Goal: Task Accomplishment & Management: Use online tool/utility

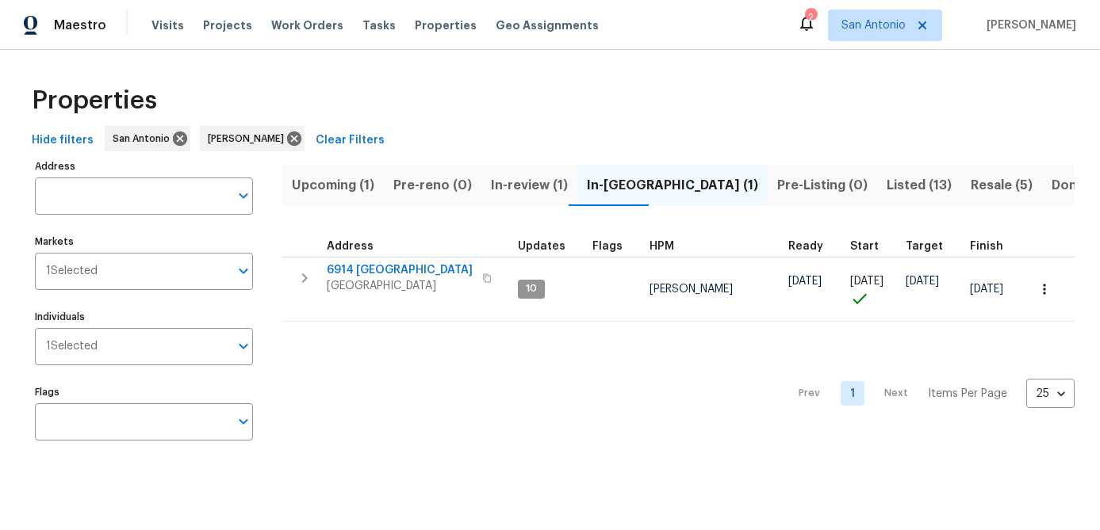
click at [331, 188] on span "Upcoming (1)" at bounding box center [333, 185] width 82 height 22
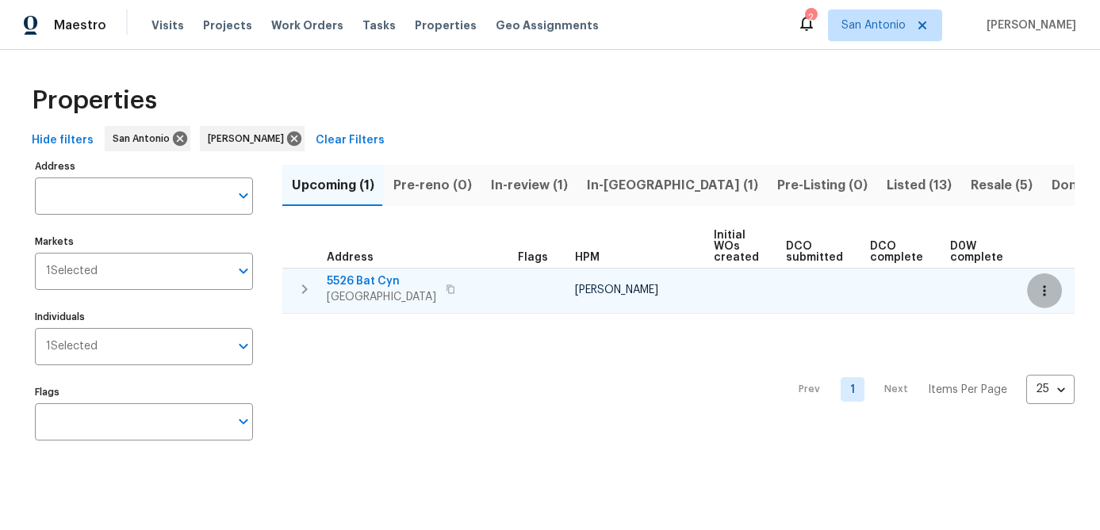
click at [1042, 290] on icon "button" at bounding box center [1044, 291] width 16 height 16
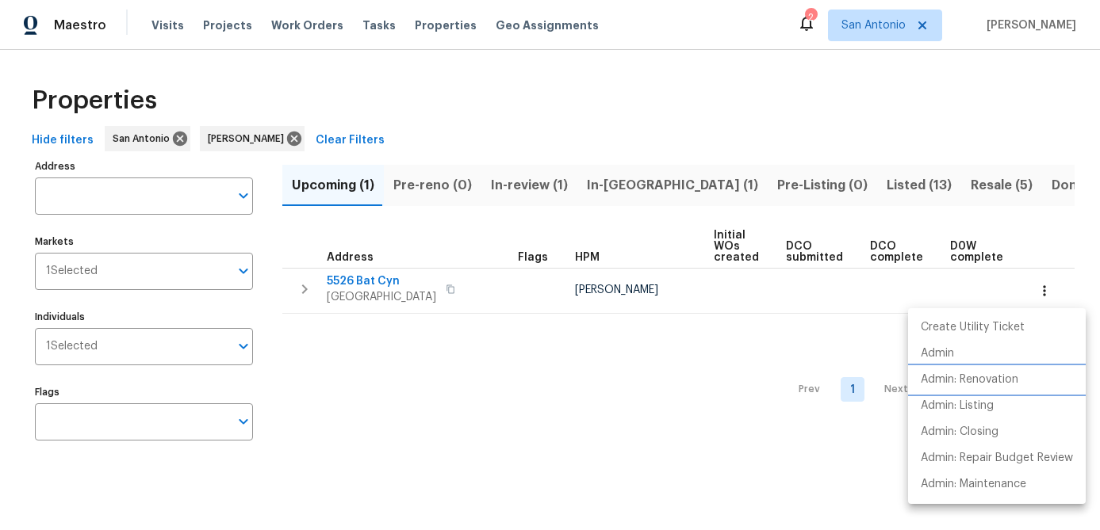
click at [981, 375] on p "Admin: Renovation" at bounding box center [969, 380] width 98 height 17
click at [358, 385] on div at bounding box center [550, 265] width 1100 height 530
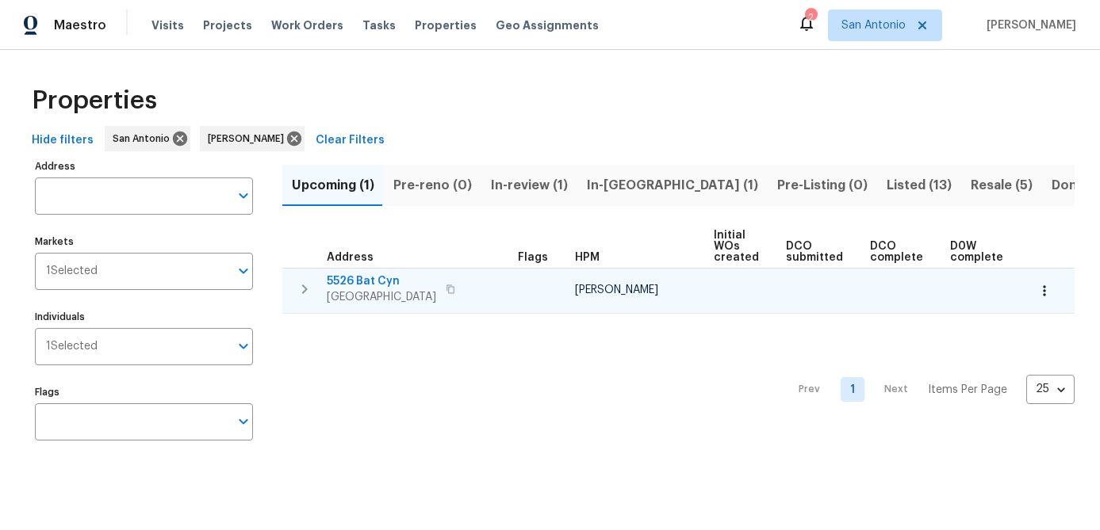
click at [358, 302] on span "San Antonio, TX 78252" at bounding box center [381, 297] width 109 height 16
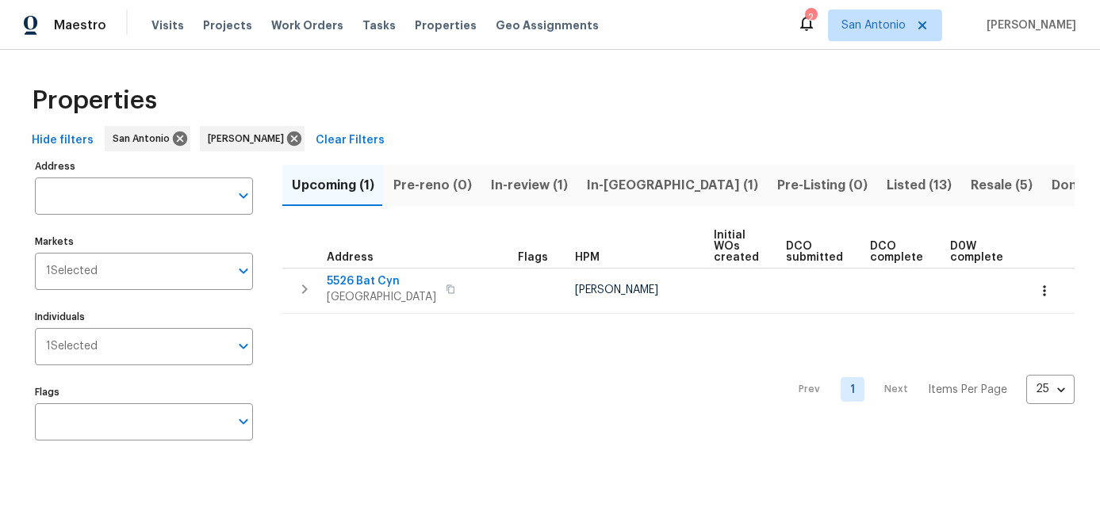
click at [522, 182] on span "In-review (1)" at bounding box center [529, 185] width 77 height 22
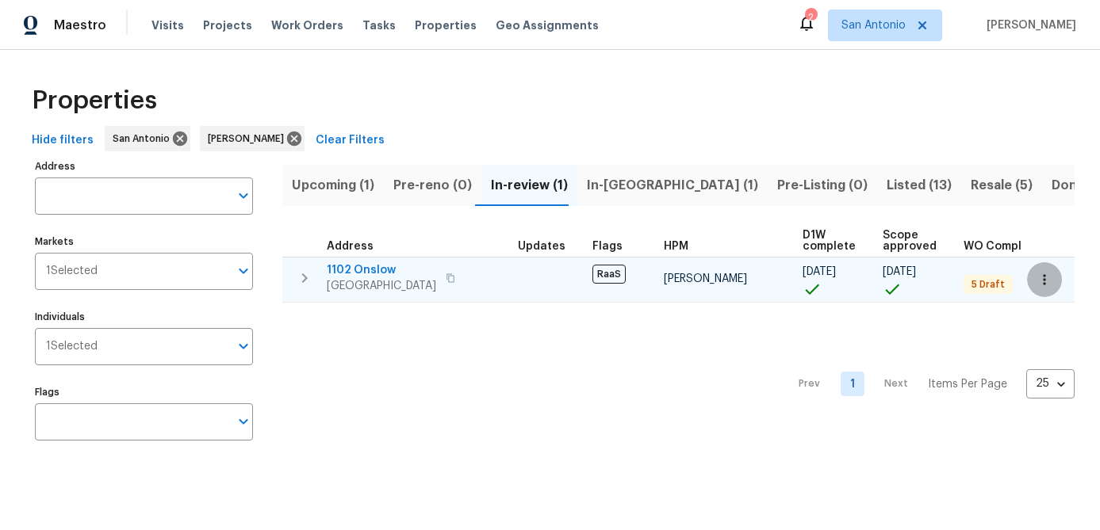
click at [1050, 276] on icon "button" at bounding box center [1044, 280] width 16 height 16
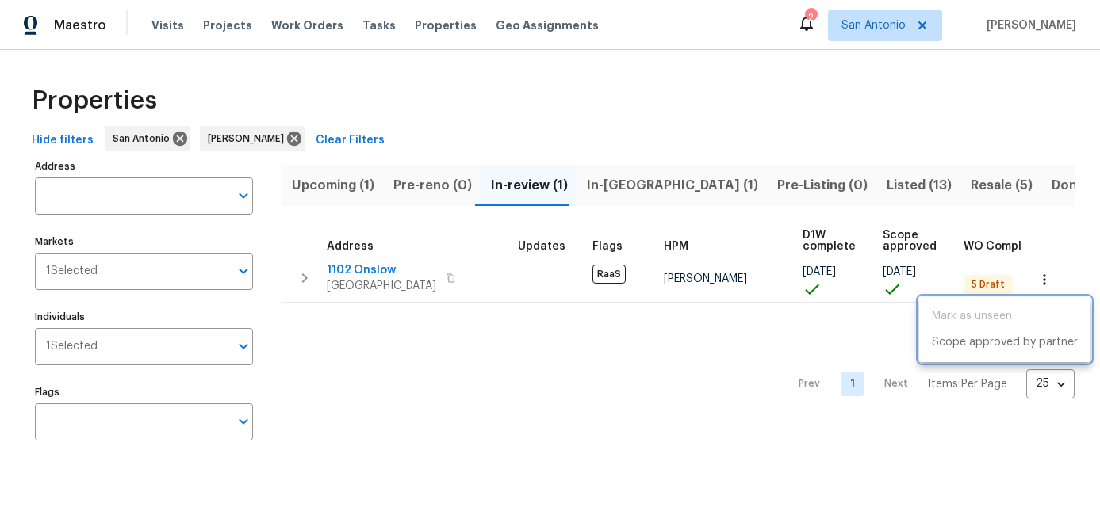
click at [636, 440] on div at bounding box center [550, 265] width 1100 height 530
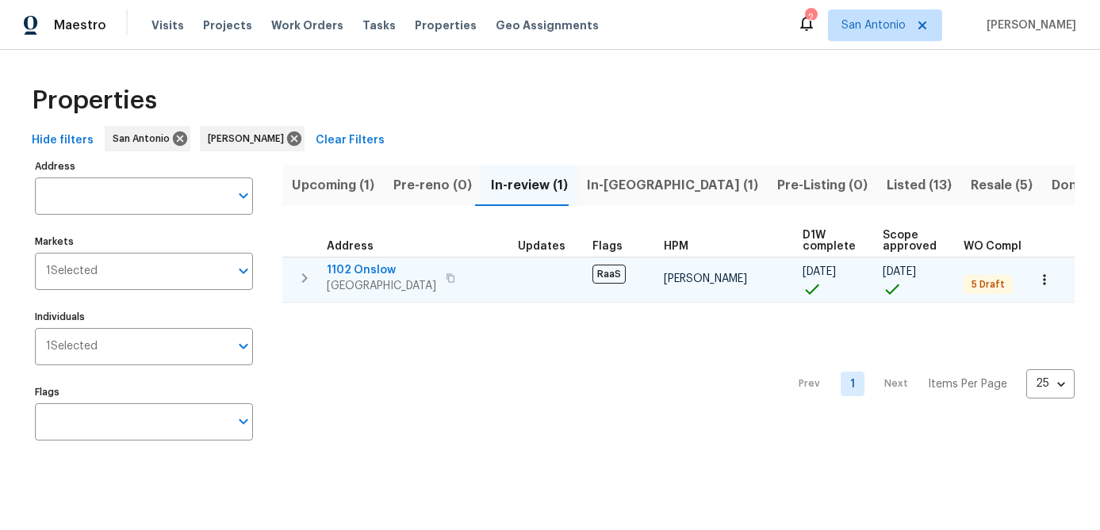
click at [339, 267] on span "1102 Onslow" at bounding box center [381, 270] width 109 height 16
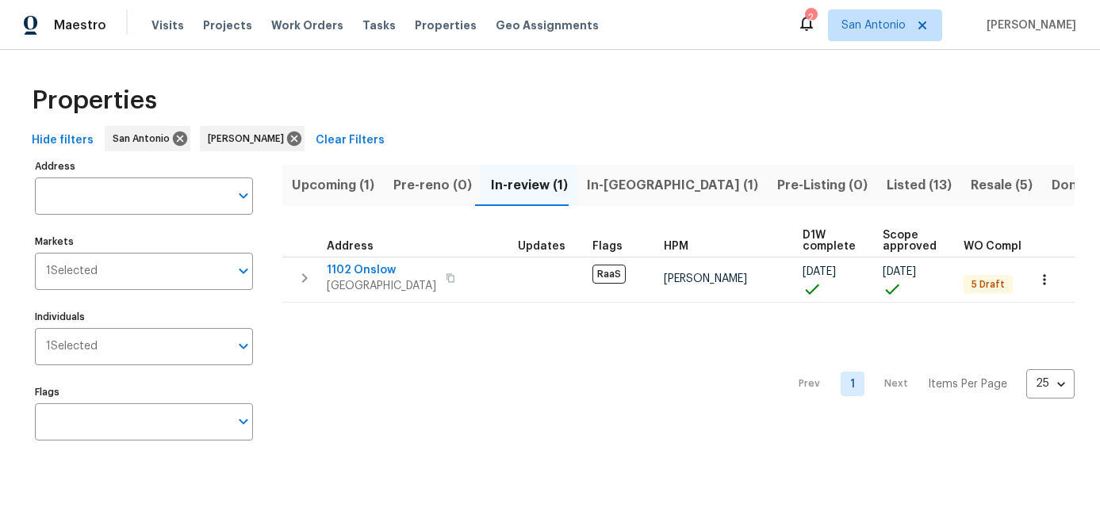
click at [450, 402] on div "Prev 1 Next Items Per Page 25 25 ​" at bounding box center [678, 380] width 792 height 154
click at [603, 192] on span "In-reno (1)" at bounding box center [672, 185] width 171 height 22
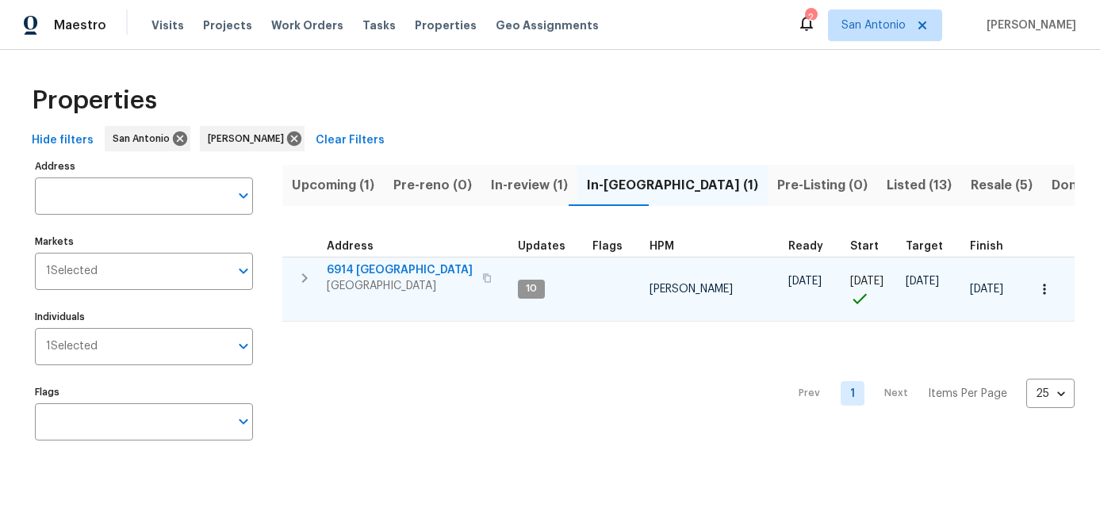
click at [1042, 289] on icon "button" at bounding box center [1044, 289] width 16 height 16
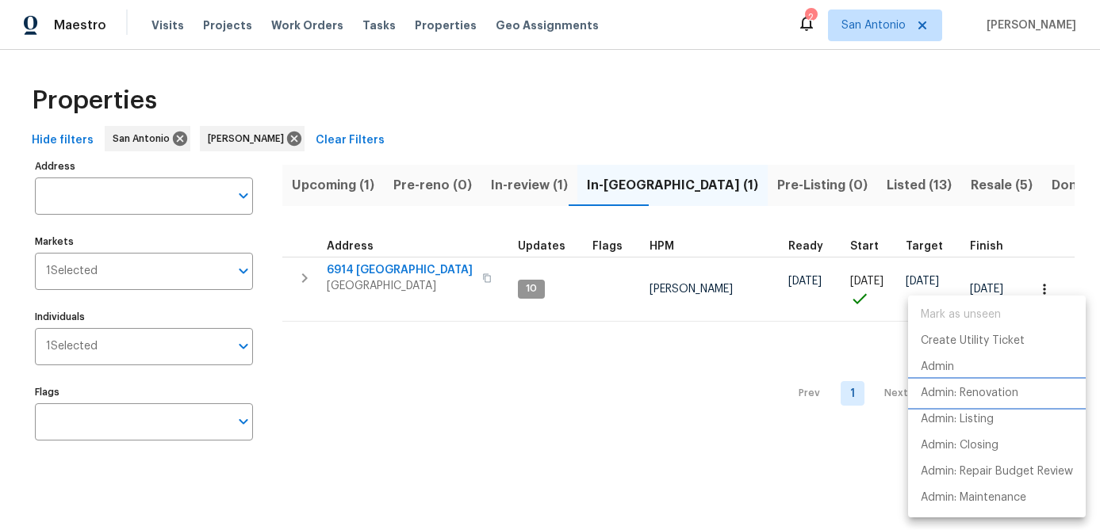
click at [955, 396] on p "Admin: Renovation" at bounding box center [969, 393] width 98 height 17
click at [400, 438] on div at bounding box center [550, 265] width 1100 height 530
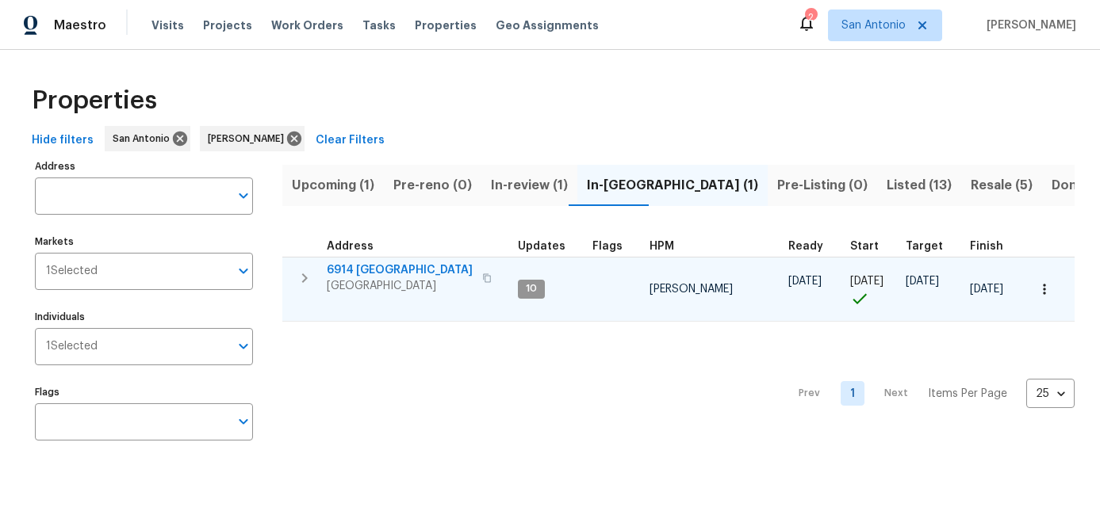
click at [362, 281] on span "San Antonio, TX 78242" at bounding box center [400, 286] width 146 height 16
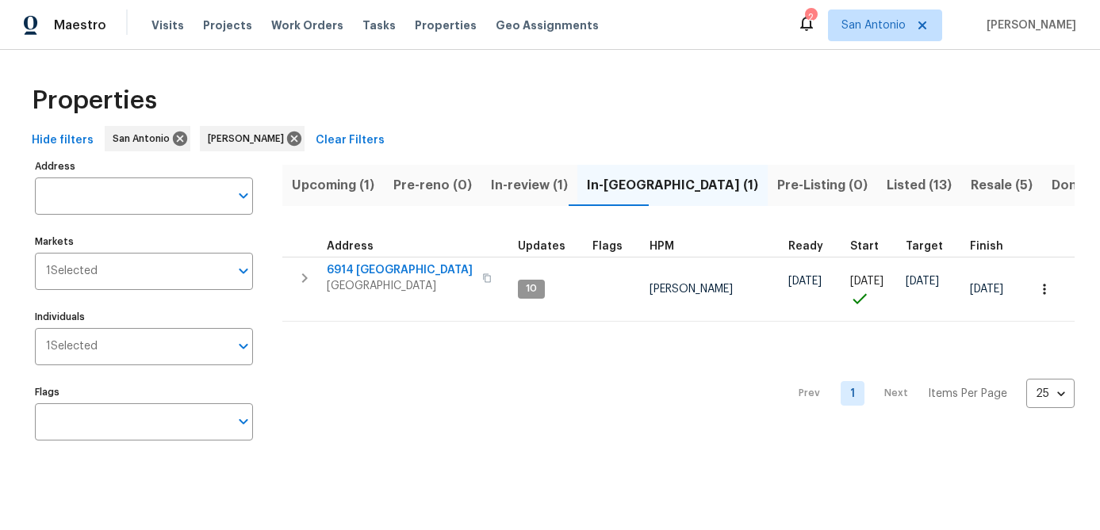
click at [375, 364] on div "Prev 1 Next Items Per Page 25 25 ​" at bounding box center [678, 389] width 792 height 134
click at [886, 189] on span "Listed (13)" at bounding box center [918, 185] width 65 height 22
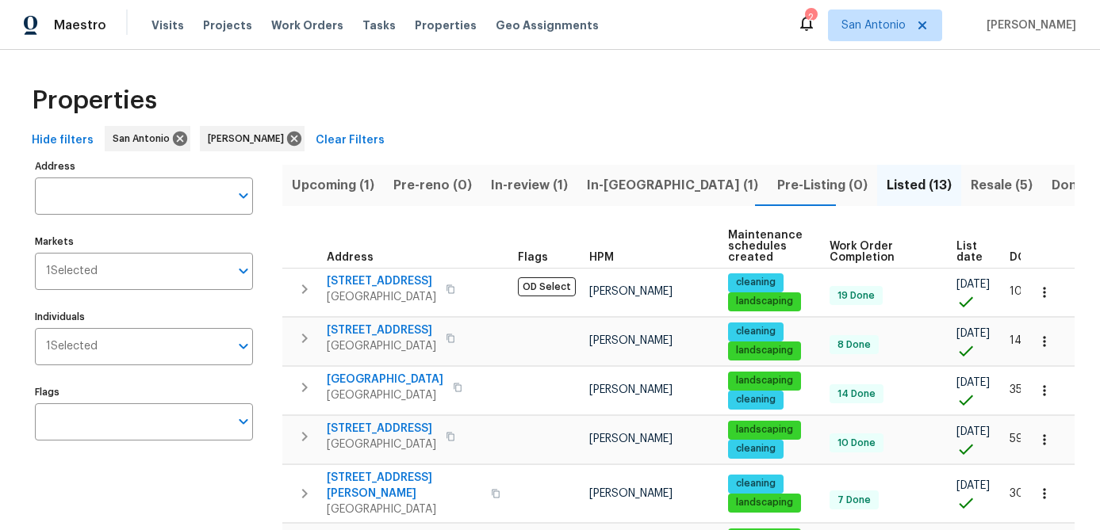
click at [959, 258] on span "List date" at bounding box center [969, 252] width 26 height 22
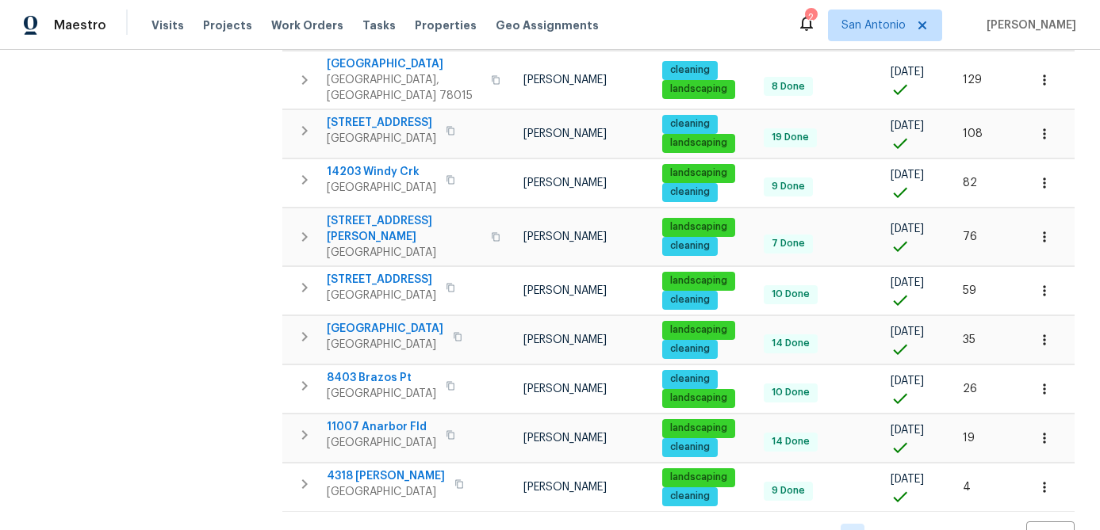
scroll to position [446, 0]
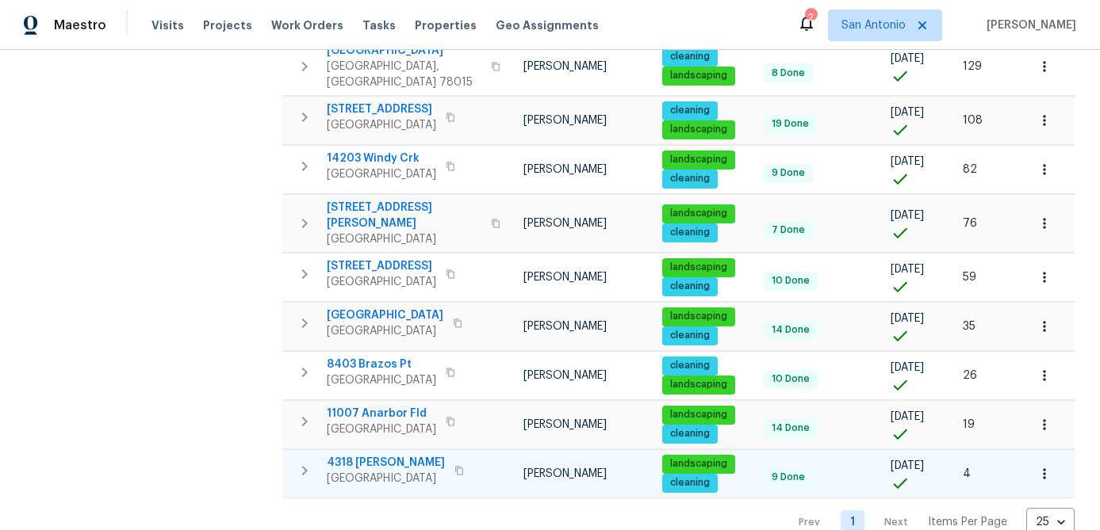
click at [1047, 466] on icon "button" at bounding box center [1044, 474] width 16 height 16
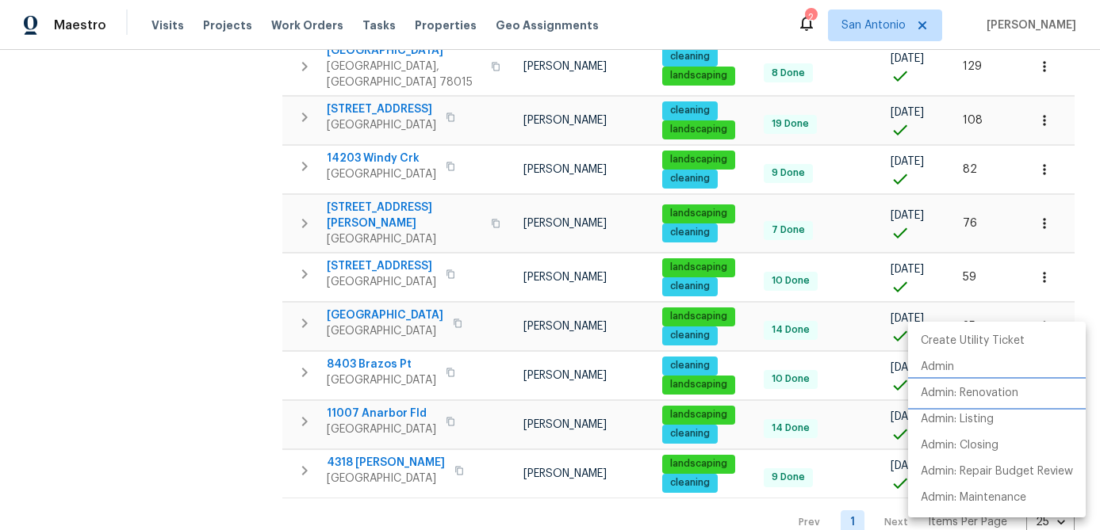
click at [986, 399] on p "Admin: Renovation" at bounding box center [969, 393] width 98 height 17
click at [152, 335] on div at bounding box center [550, 265] width 1100 height 530
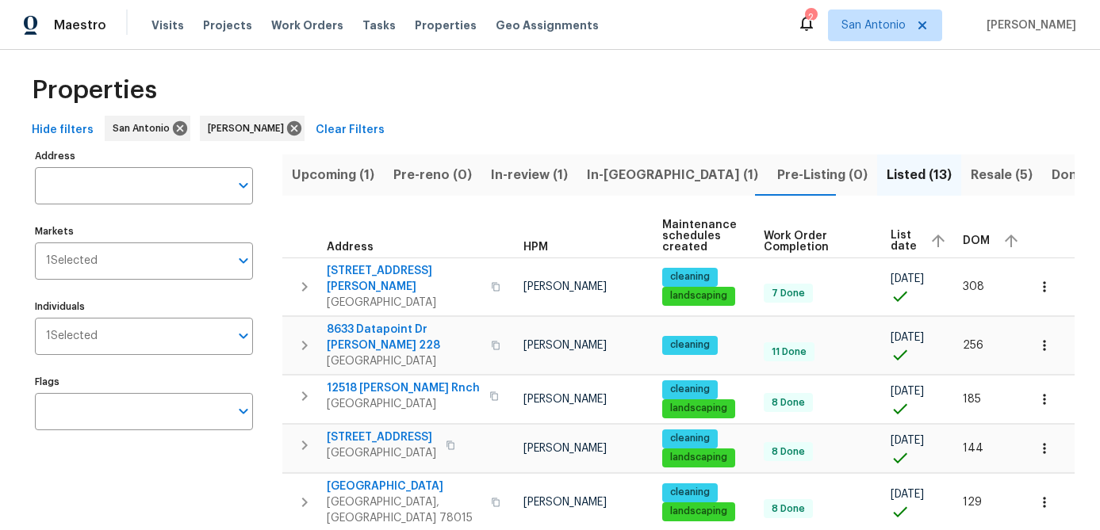
scroll to position [0, 0]
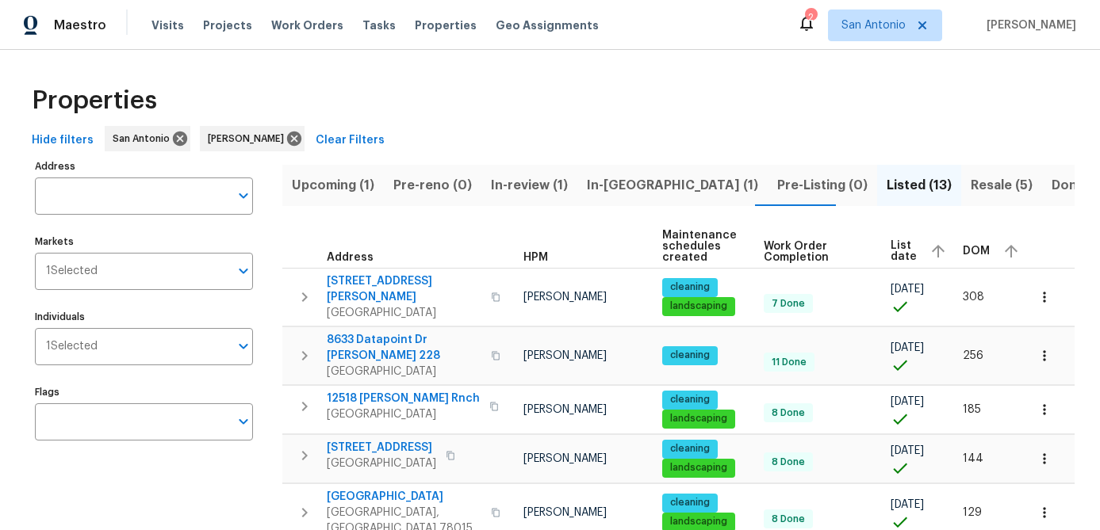
click at [970, 189] on span "Resale (5)" at bounding box center [1001, 185] width 62 height 22
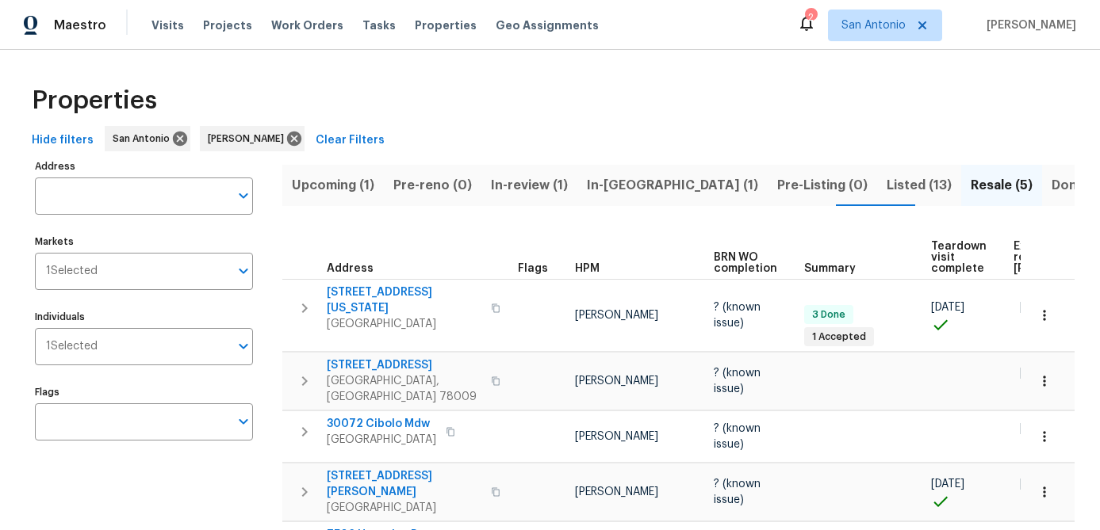
scroll to position [34, 0]
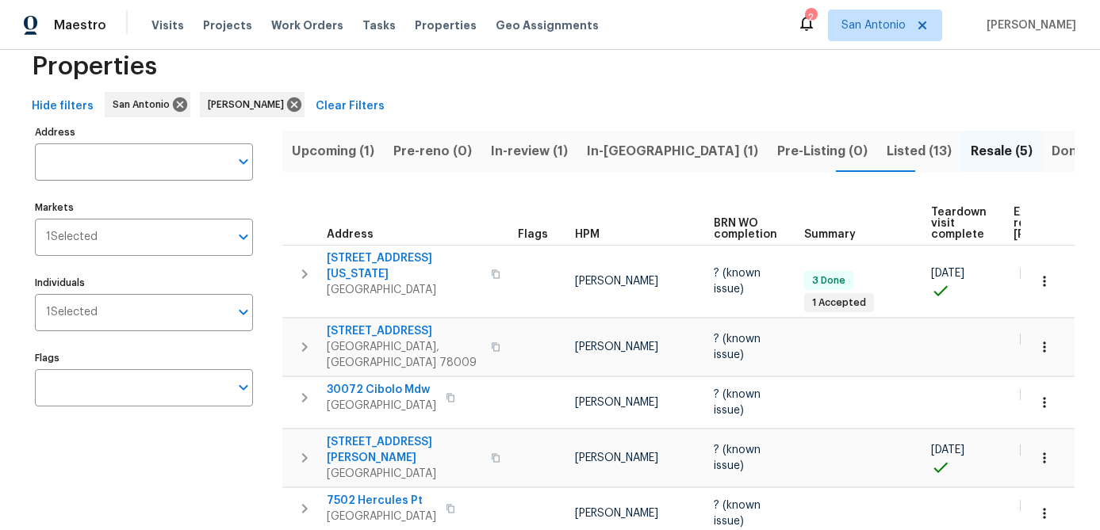
click at [1013, 216] on span "Expected resale COE" at bounding box center [1058, 223] width 90 height 33
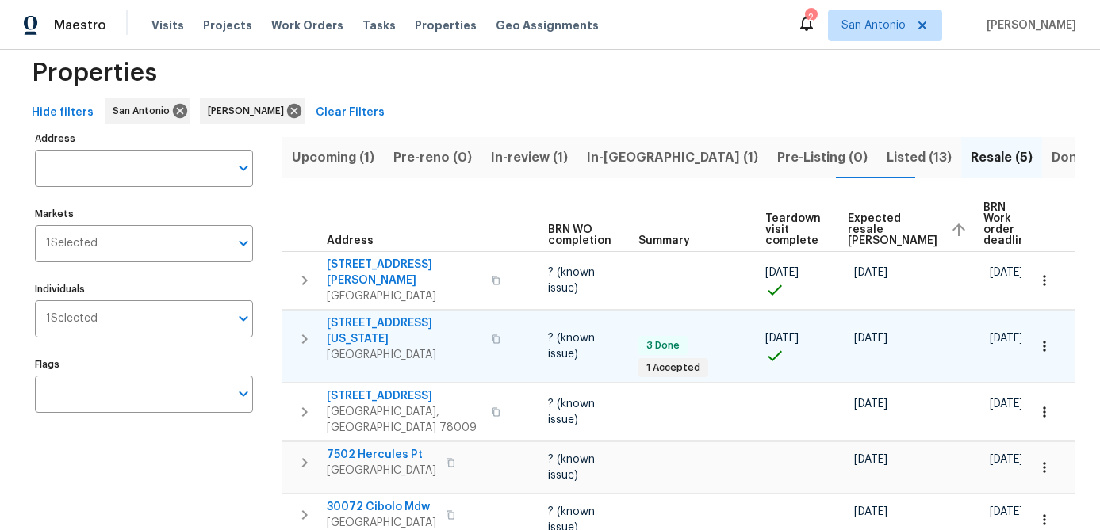
scroll to position [36, 0]
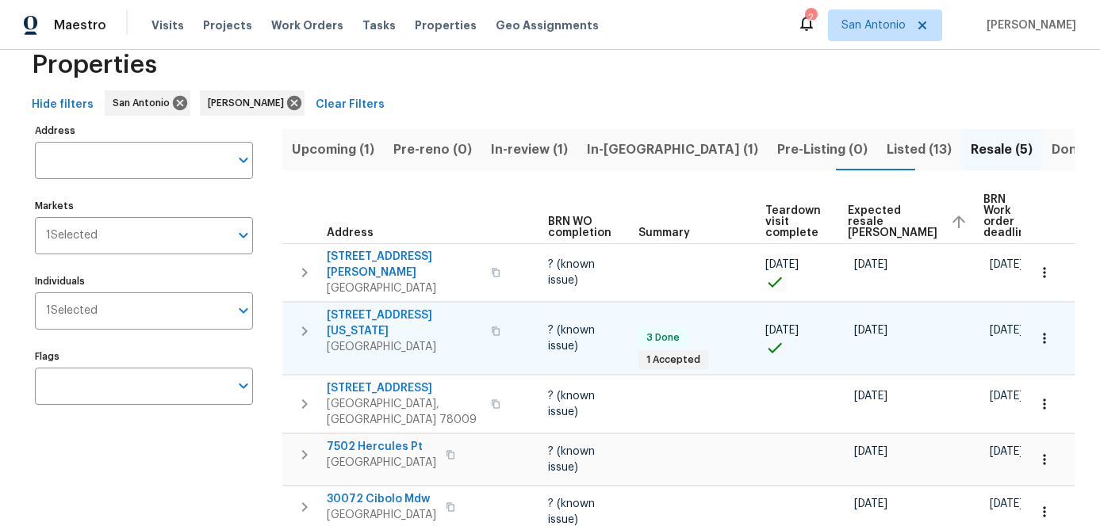
click at [1041, 336] on button "button" at bounding box center [1044, 338] width 35 height 35
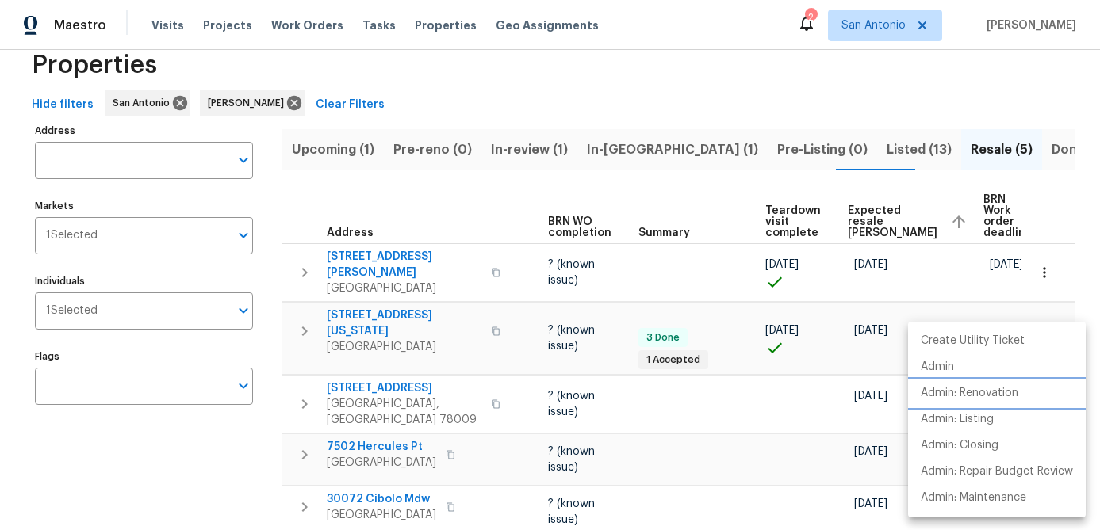
click at [957, 385] on p "Admin: Renovation" at bounding box center [969, 393] width 98 height 17
click at [716, 400] on div at bounding box center [550, 265] width 1100 height 530
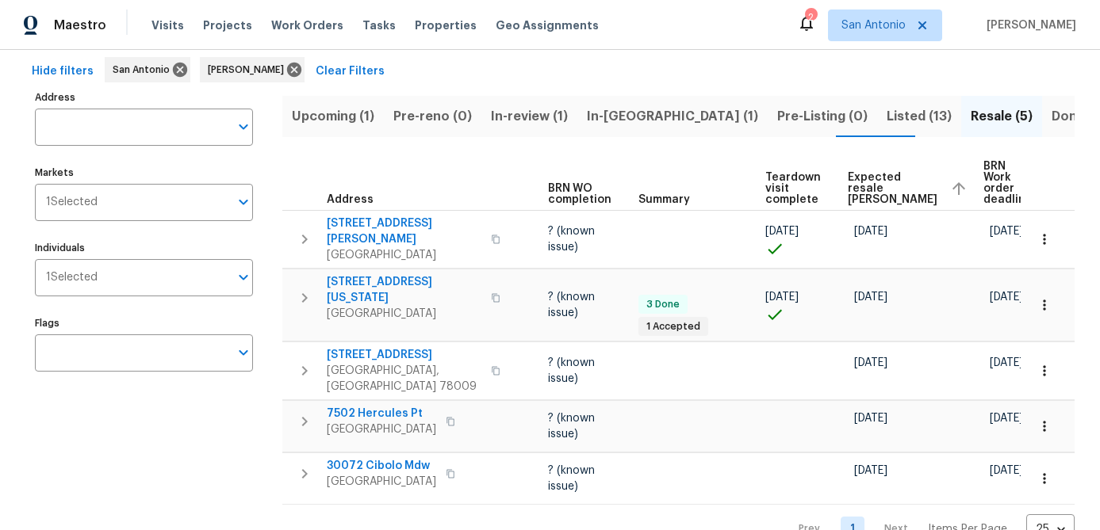
scroll to position [87, 0]
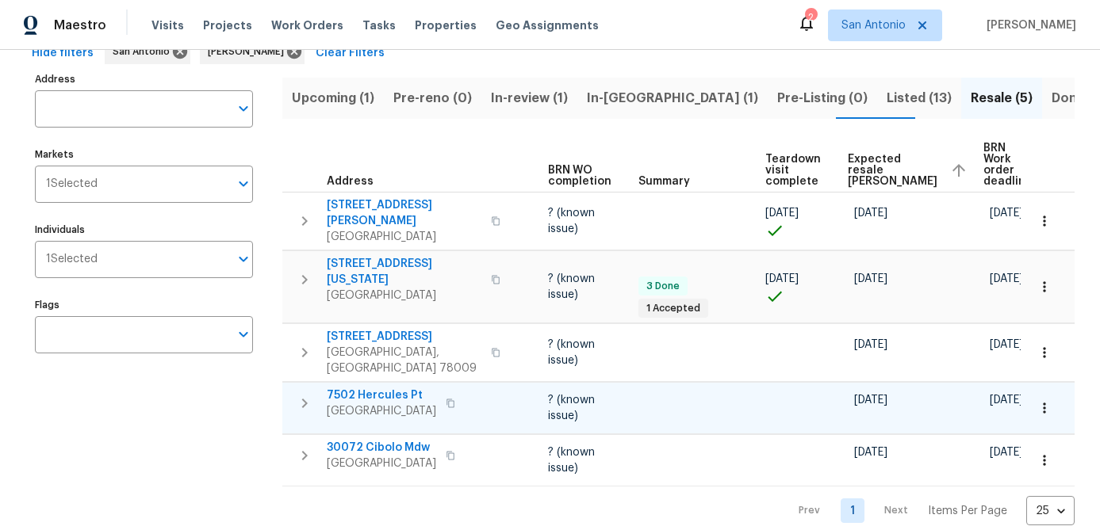
click at [1050, 400] on icon "button" at bounding box center [1044, 408] width 16 height 16
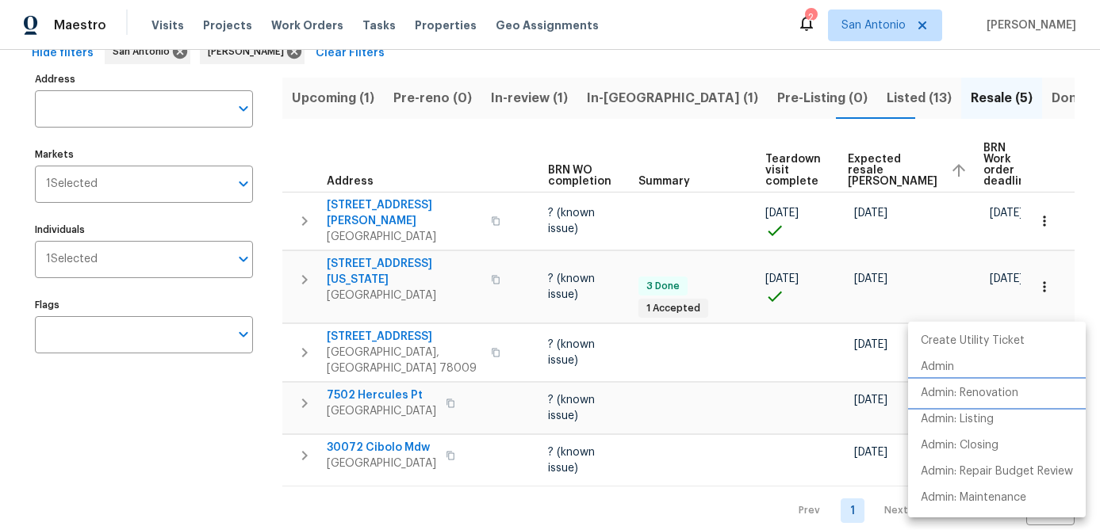
click at [991, 393] on p "Admin: Renovation" at bounding box center [969, 393] width 98 height 17
click at [143, 440] on div at bounding box center [550, 265] width 1100 height 530
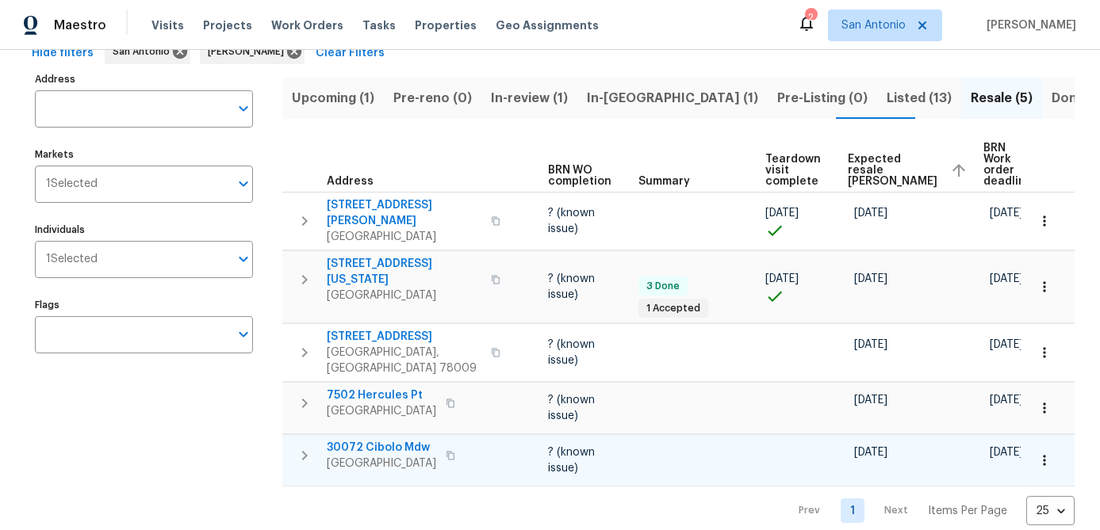
click at [1045, 456] on icon "button" at bounding box center [1044, 461] width 2 height 10
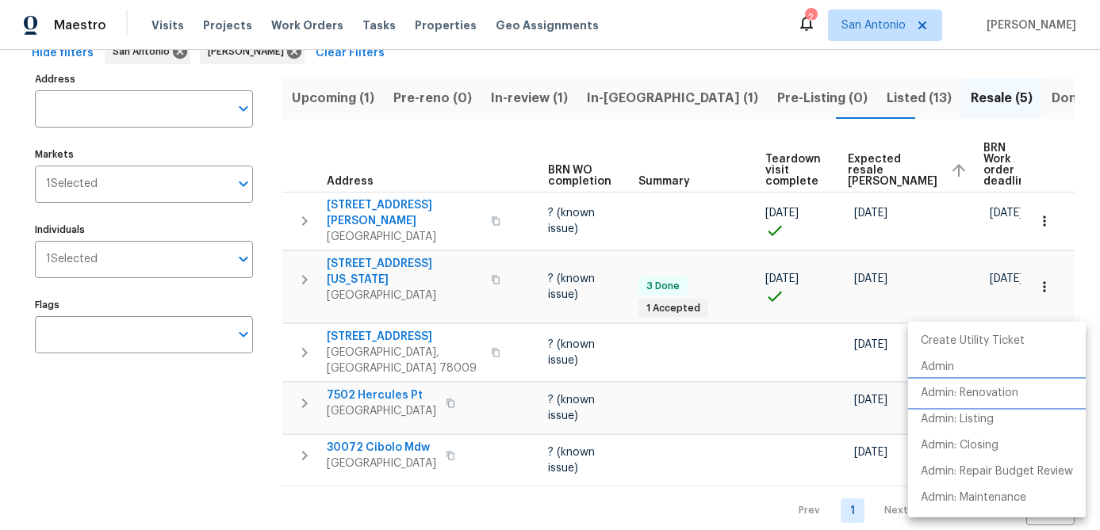
click at [982, 400] on p "Admin: Renovation" at bounding box center [969, 393] width 98 height 17
click at [215, 493] on div at bounding box center [550, 265] width 1100 height 530
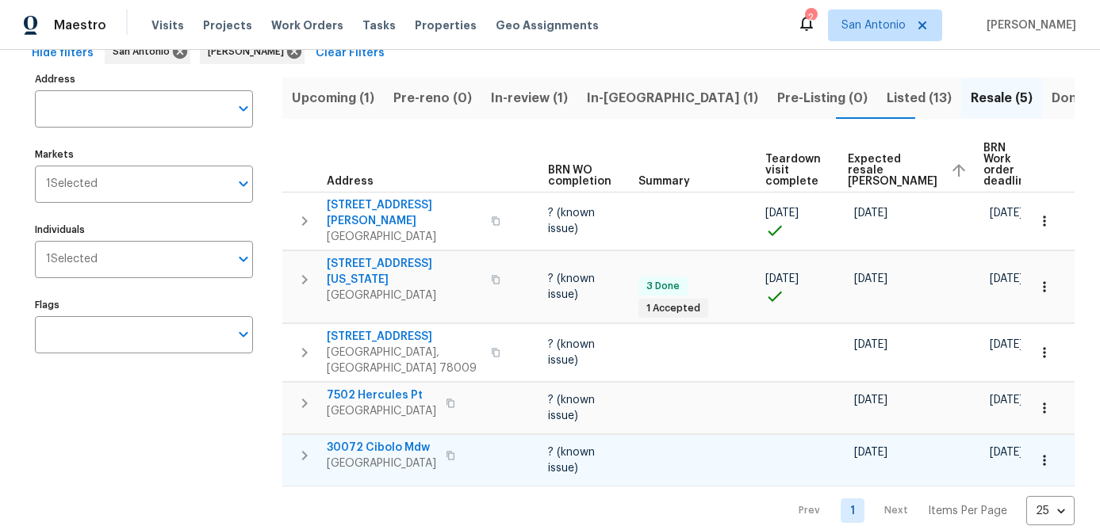
click at [1043, 453] on icon "button" at bounding box center [1044, 461] width 16 height 16
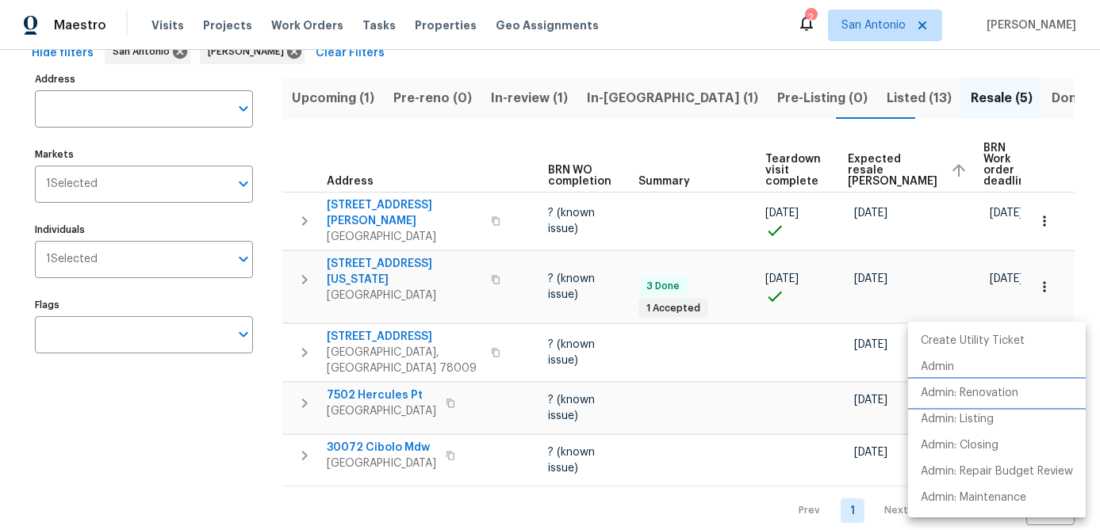
click at [994, 395] on p "Admin: Renovation" at bounding box center [969, 393] width 98 height 17
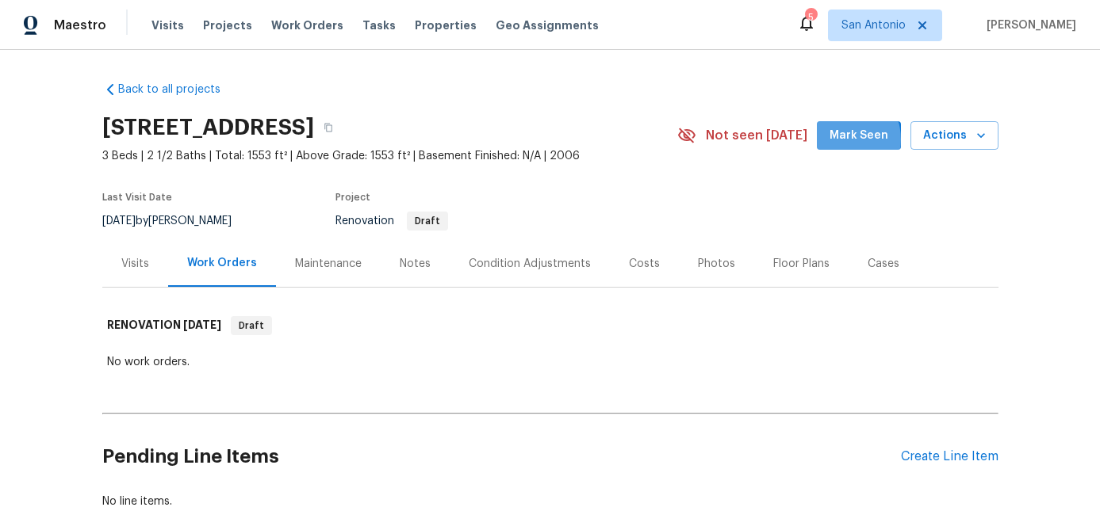
click at [846, 140] on span "Mark Seen" at bounding box center [858, 136] width 59 height 20
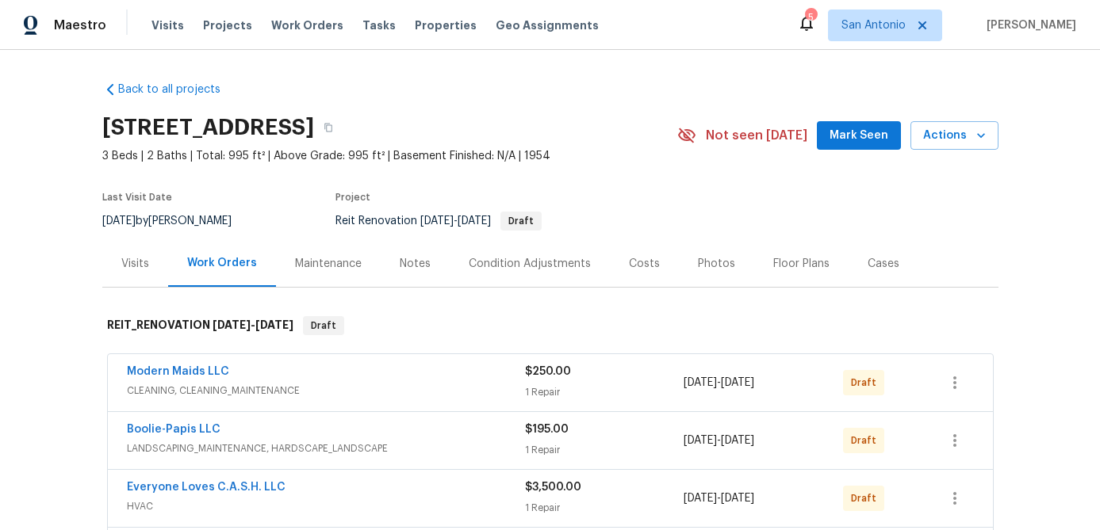
click at [849, 146] on button "Mark Seen" at bounding box center [859, 135] width 84 height 29
click at [419, 262] on div "Notes" at bounding box center [415, 264] width 31 height 16
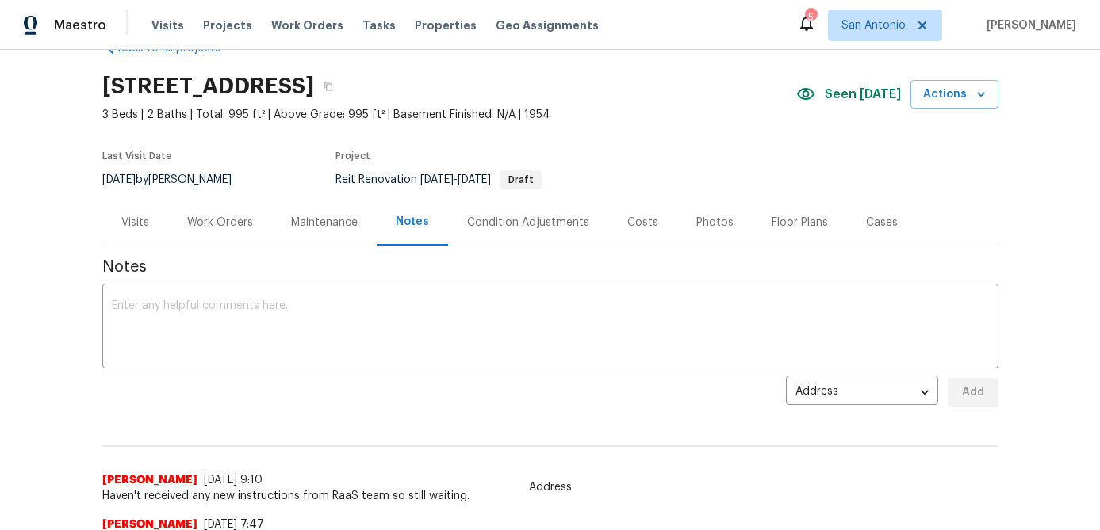
scroll to position [55, 0]
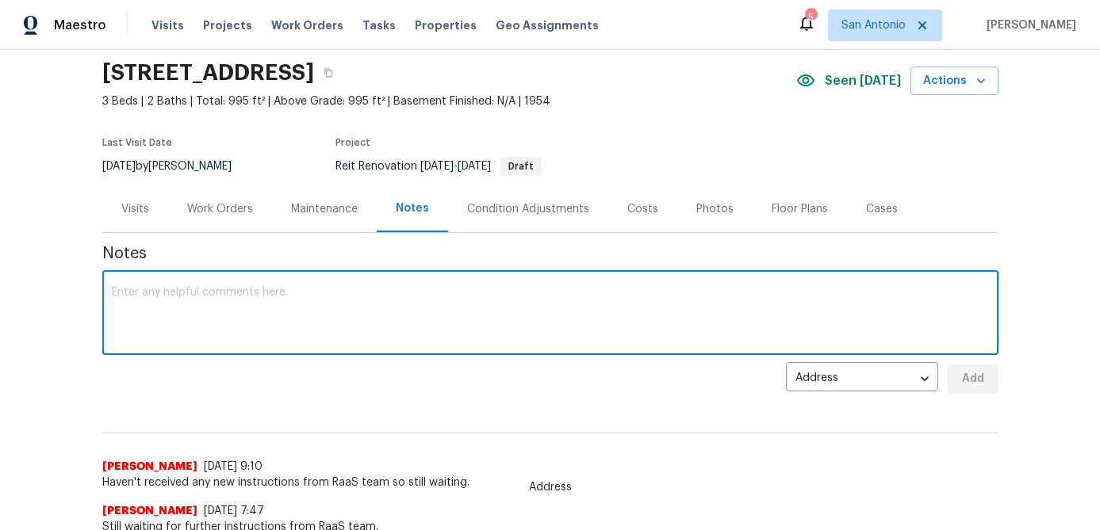
click at [406, 308] on textarea at bounding box center [550, 314] width 877 height 55
type textarea "Nothing new to report; still waiting to hear back from RaaS team."
click at [973, 381] on span "Add" at bounding box center [972, 379] width 25 height 20
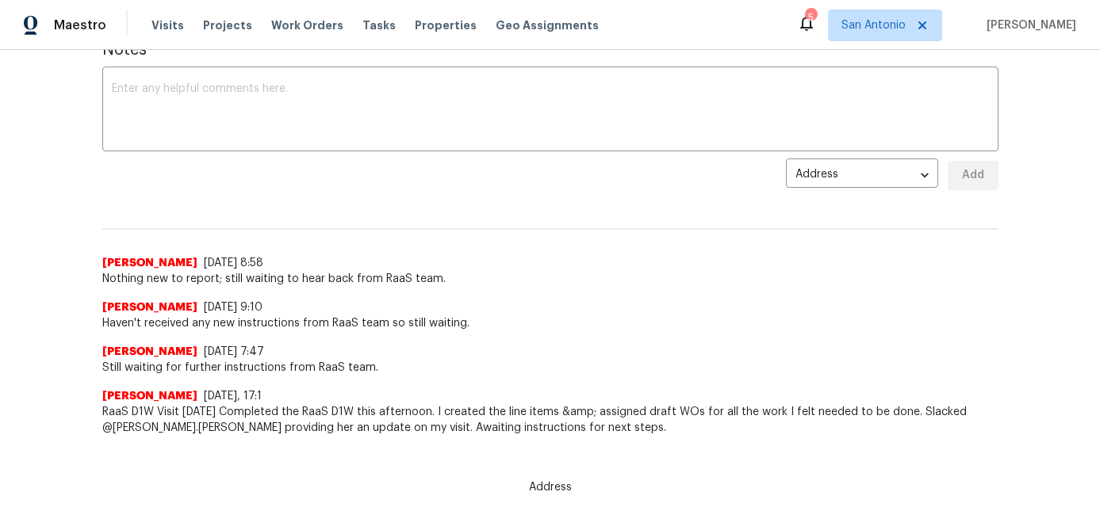
scroll to position [0, 0]
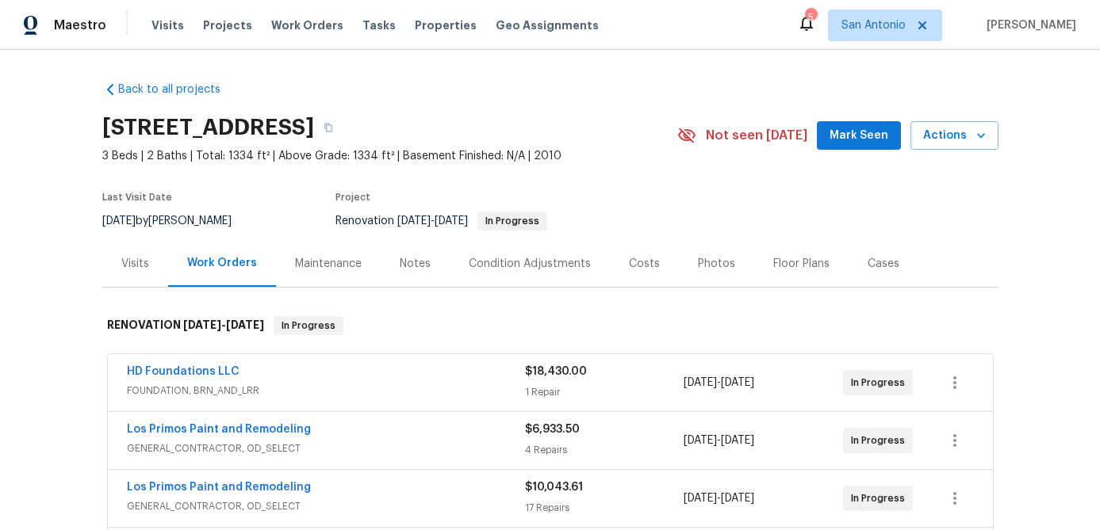
click at [861, 145] on button "Mark Seen" at bounding box center [859, 135] width 84 height 29
click at [985, 141] on icon "button" at bounding box center [981, 136] width 16 height 16
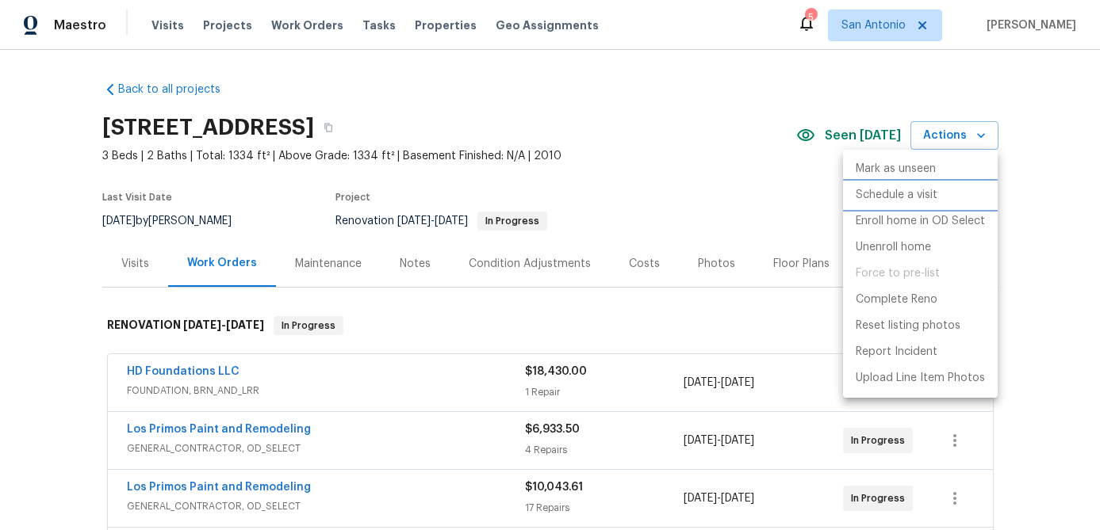
click at [905, 198] on p "Schedule a visit" at bounding box center [896, 195] width 82 height 17
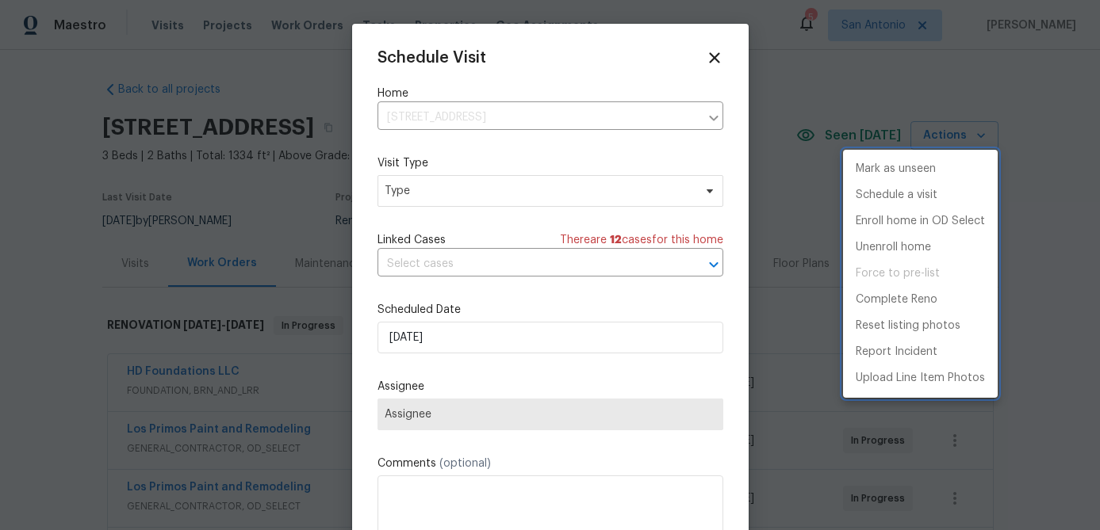
click at [488, 193] on div at bounding box center [550, 265] width 1100 height 530
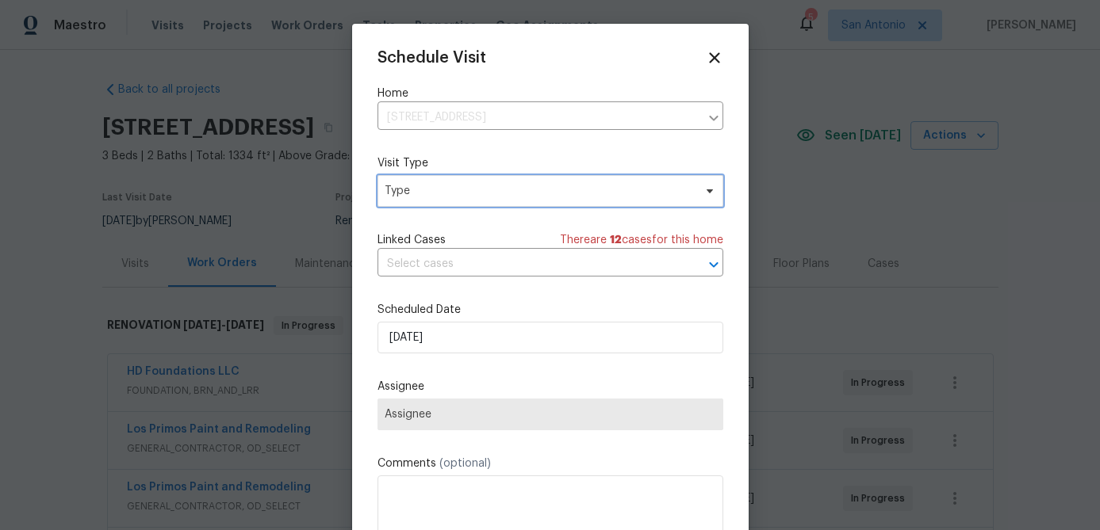
click at [488, 193] on span "Type" at bounding box center [539, 191] width 308 height 16
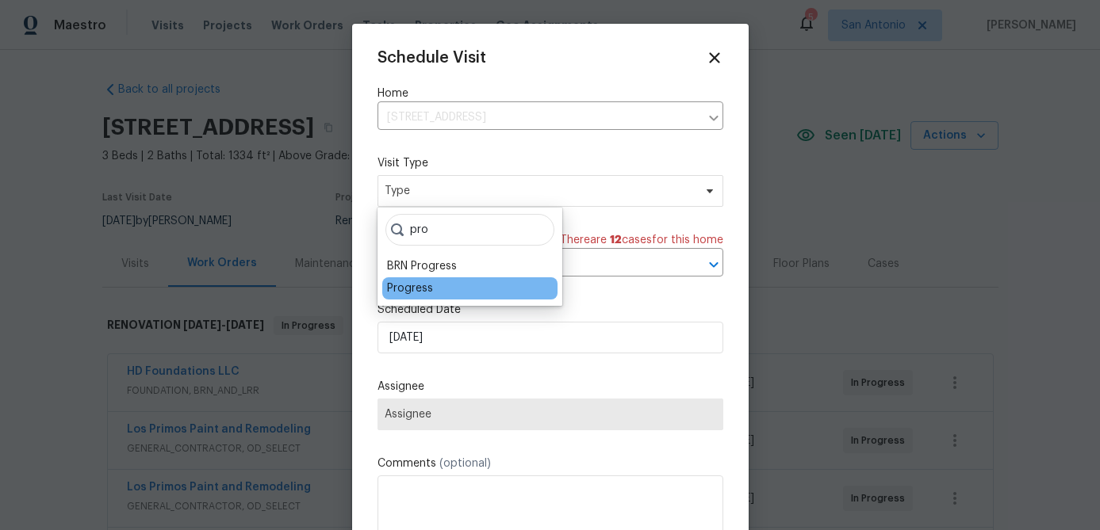
type input "pro"
click at [412, 291] on div "Progress" at bounding box center [410, 289] width 46 height 16
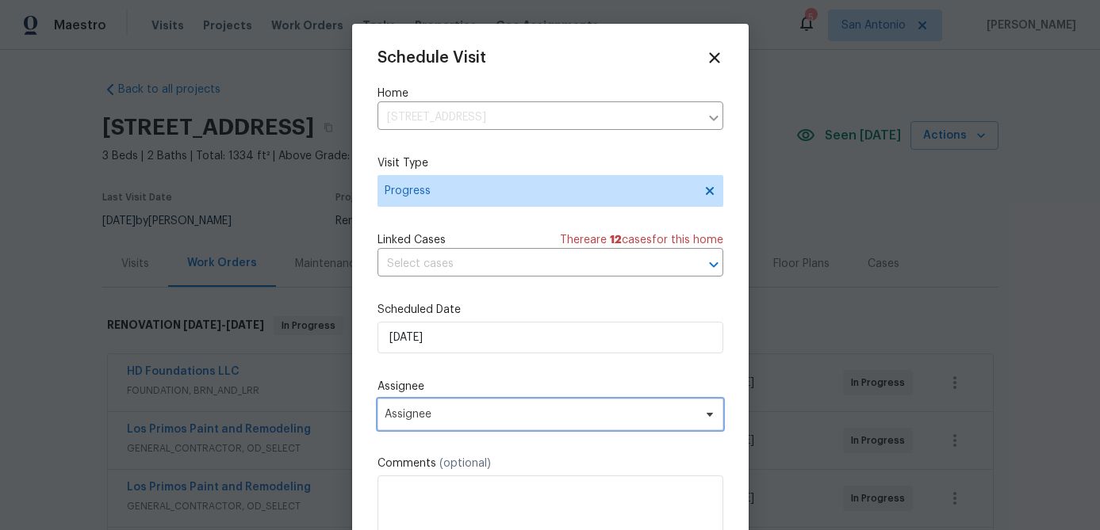
click at [465, 423] on span "Assignee" at bounding box center [550, 415] width 346 height 32
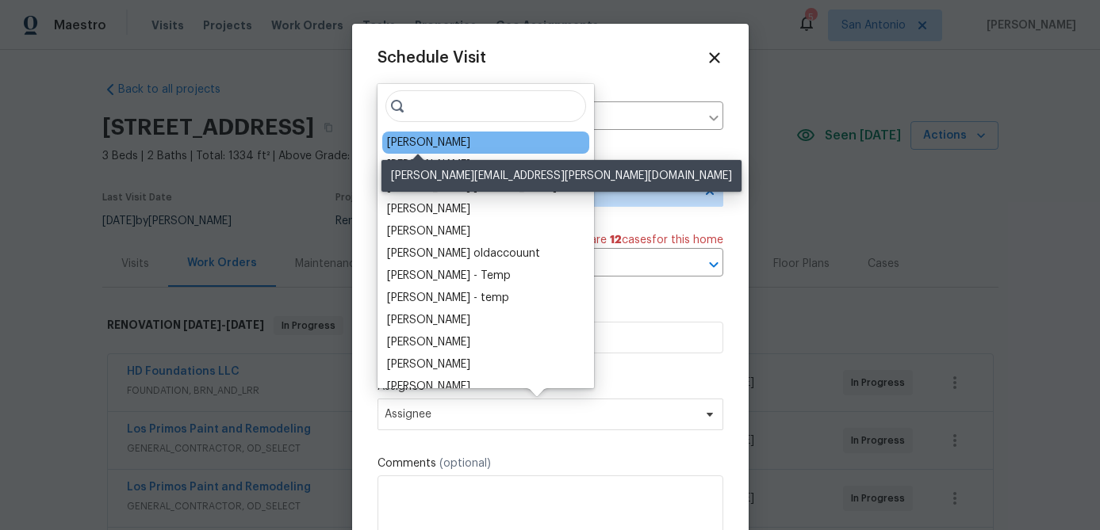
click at [423, 144] on div "[PERSON_NAME]" at bounding box center [428, 143] width 83 height 16
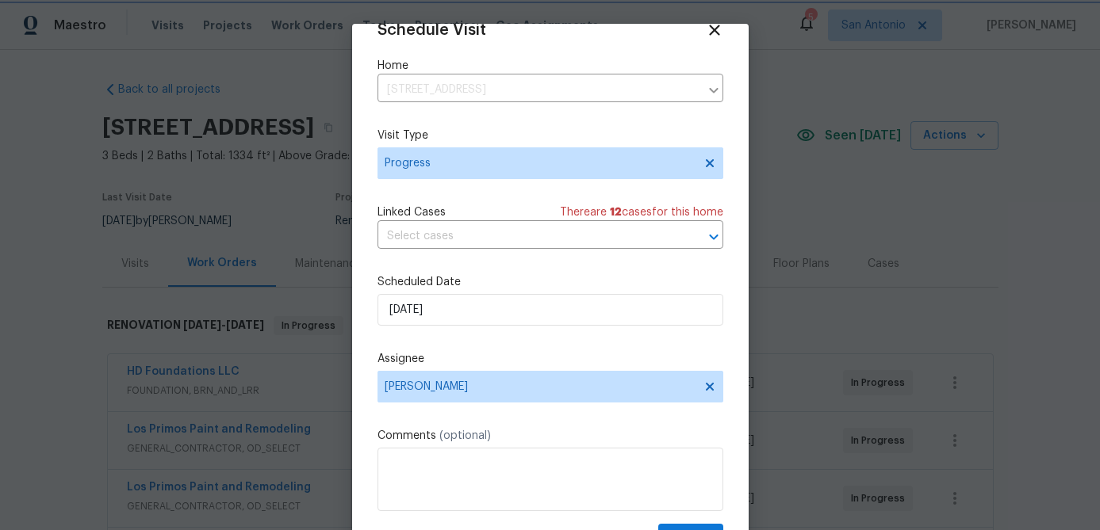
scroll to position [72, 0]
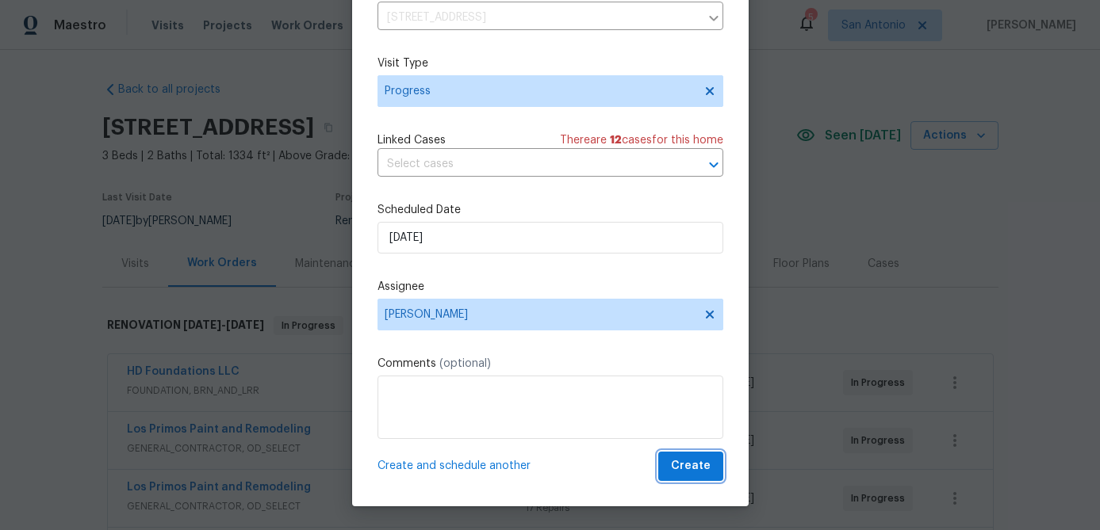
click at [687, 470] on span "Create" at bounding box center [691, 467] width 40 height 20
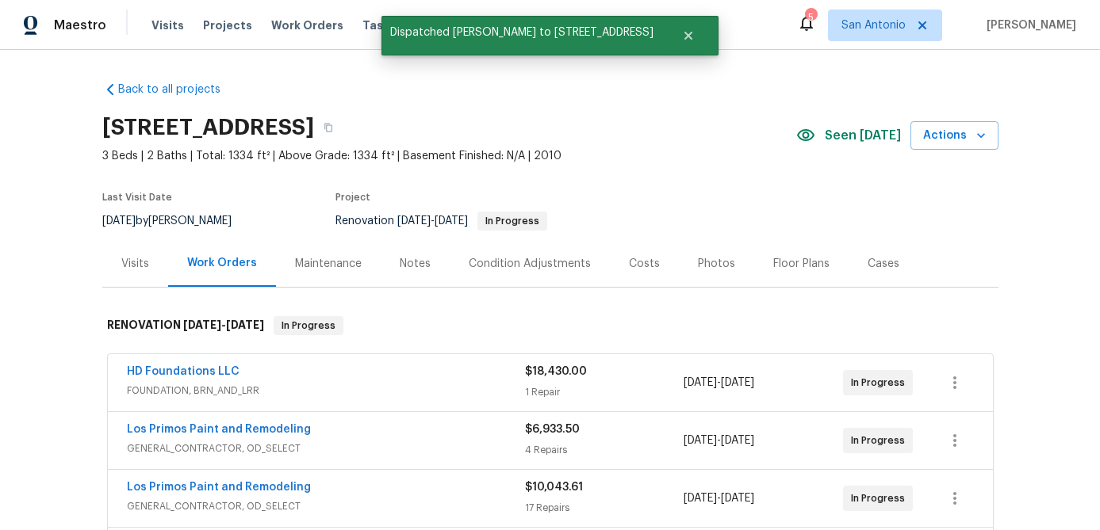
scroll to position [0, 0]
click at [430, 258] on div "Notes" at bounding box center [415, 263] width 69 height 47
